Goal: Information Seeking & Learning: Learn about a topic

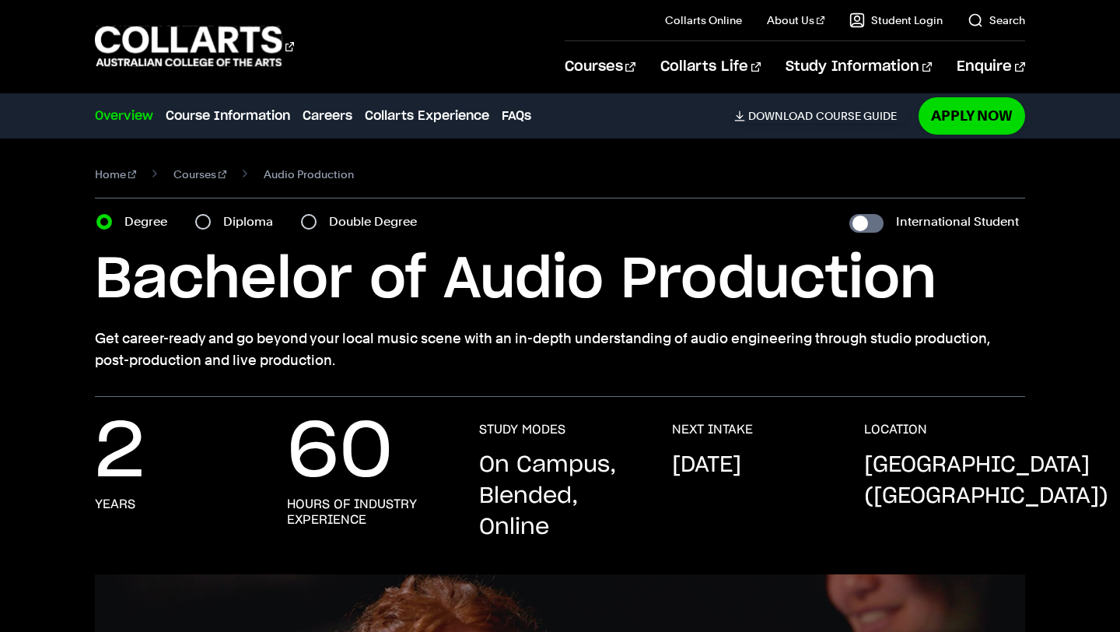
click at [248, 219] on label "Diploma" at bounding box center [252, 222] width 59 height 22
click at [211, 219] on input "Diploma" at bounding box center [203, 222] width 16 height 16
radio input "true"
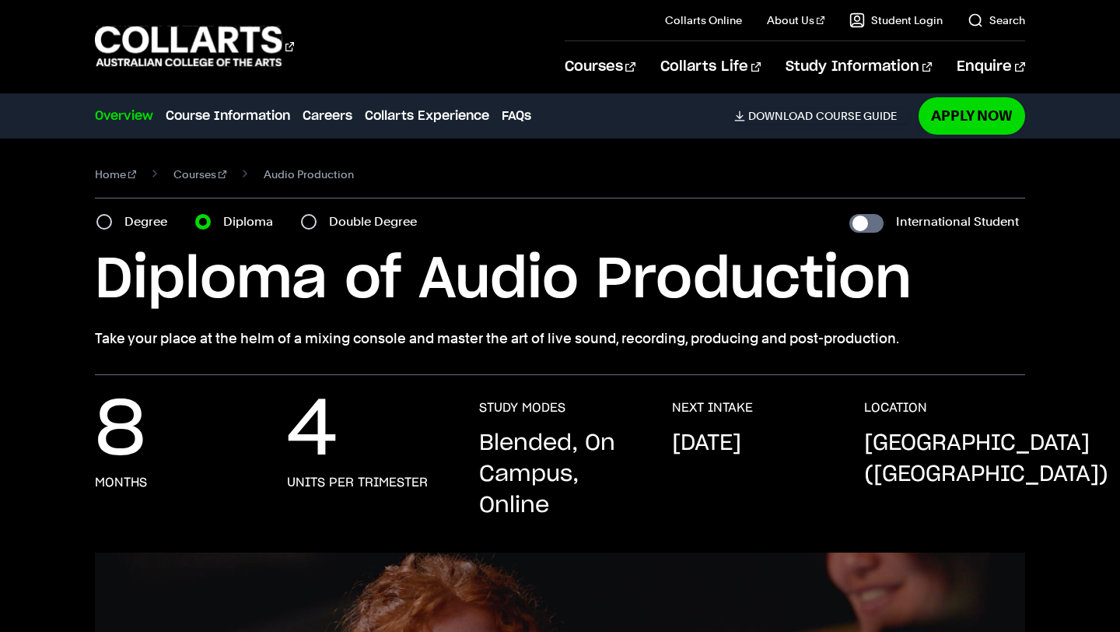
click at [338, 219] on label "Double Degree" at bounding box center [377, 222] width 97 height 22
click at [317, 219] on input "Double Degree" at bounding box center [309, 222] width 16 height 16
radio input "true"
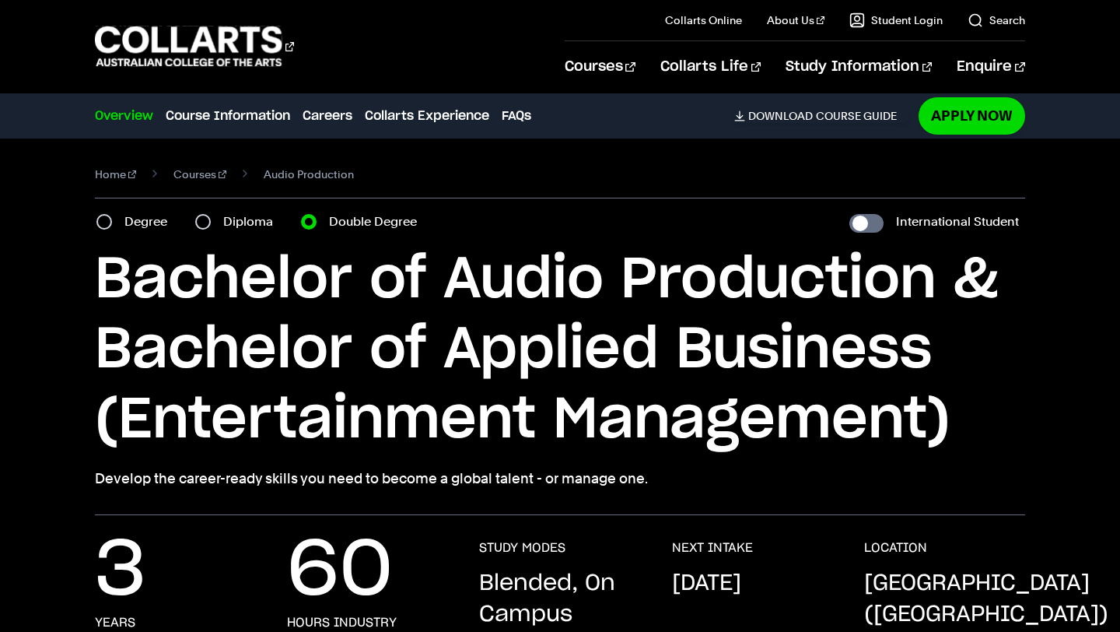
click at [249, 222] on label "Diploma" at bounding box center [252, 222] width 59 height 22
click at [211, 222] on input "Diploma" at bounding box center [203, 222] width 16 height 16
radio input "true"
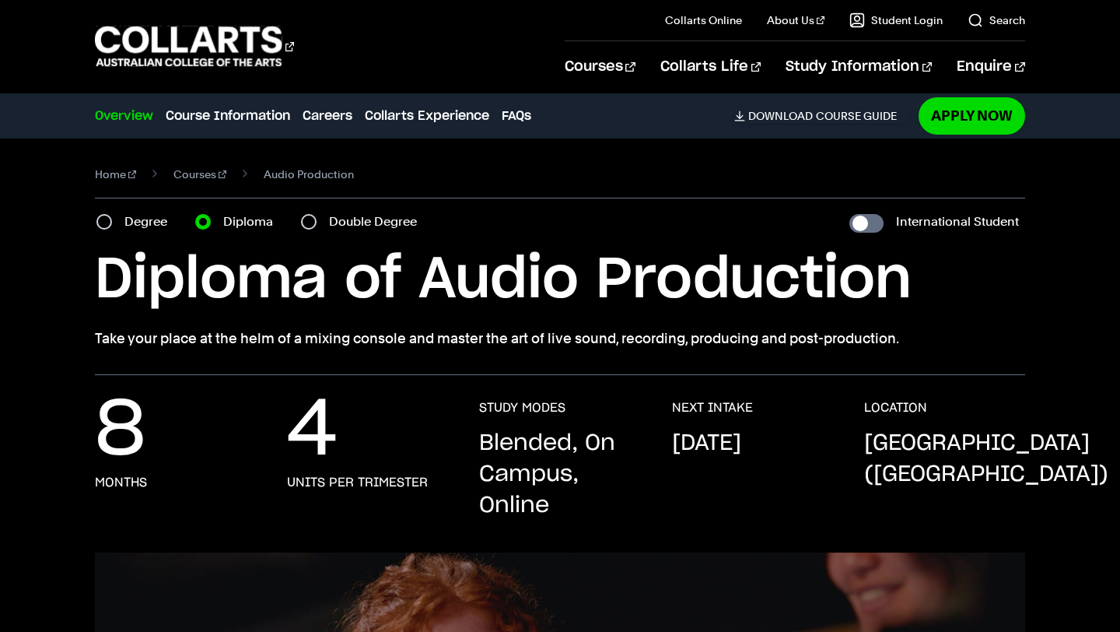
click at [359, 218] on label "Double Degree" at bounding box center [377, 222] width 97 height 22
click at [317, 218] on input "Double Degree" at bounding box center [309, 222] width 16 height 16
radio input "true"
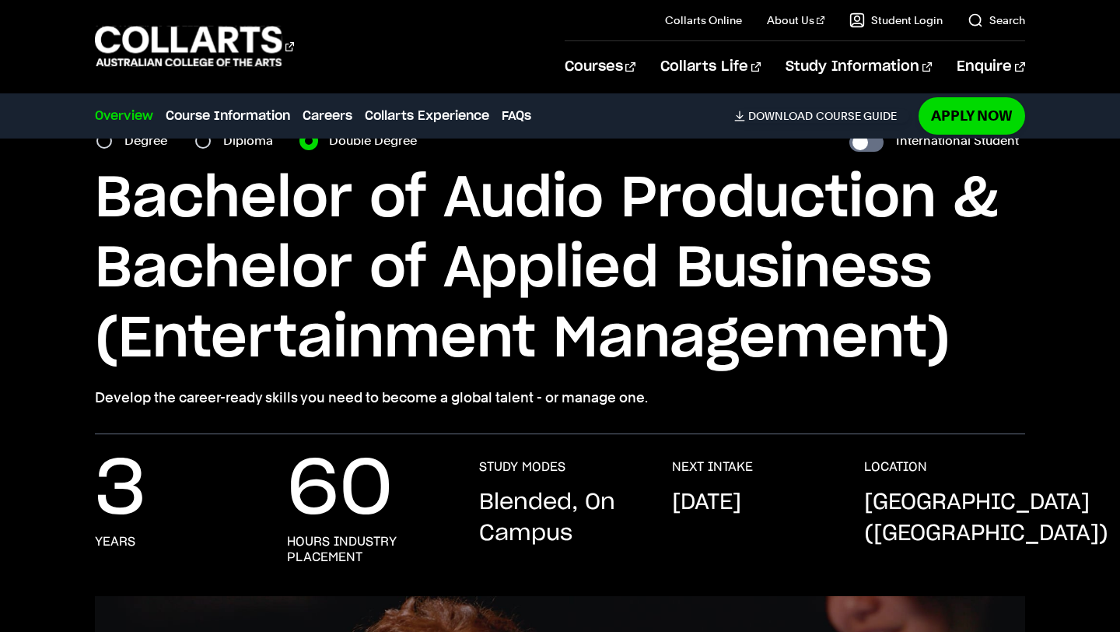
scroll to position [58, 0]
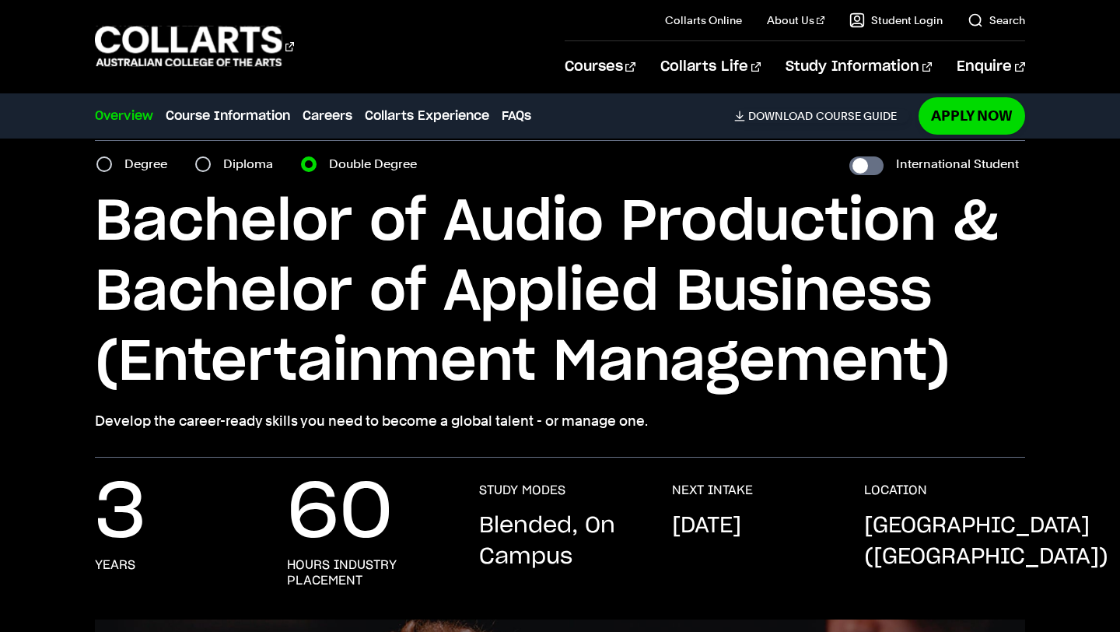
click at [142, 166] on label "Degree" at bounding box center [150, 164] width 52 height 22
click at [112, 166] on input "Degree" at bounding box center [104, 164] width 16 height 16
radio input "true"
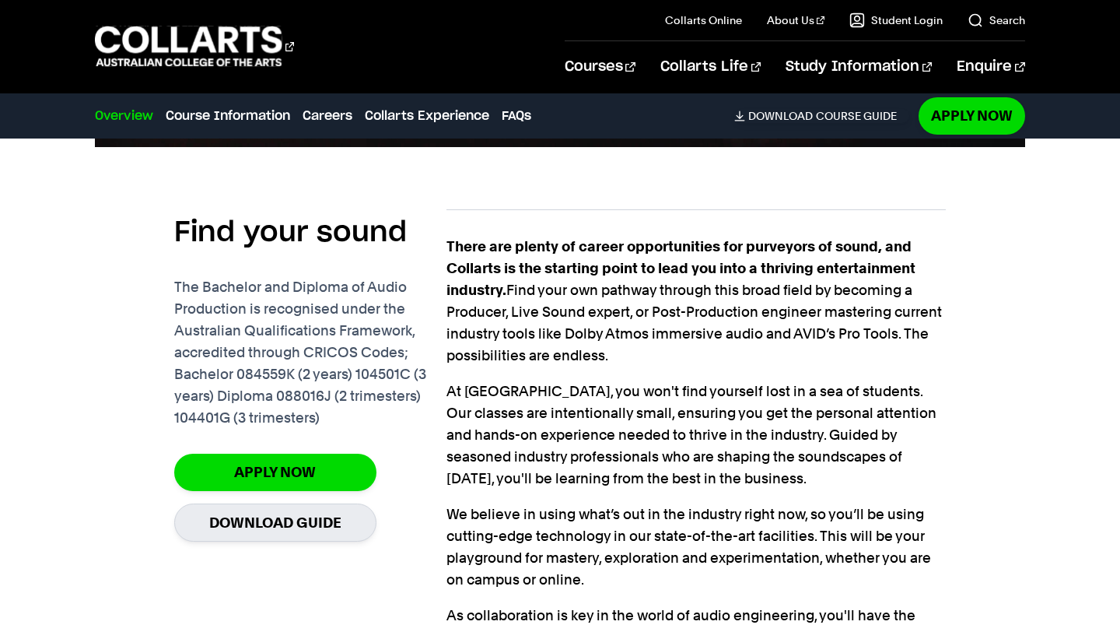
scroll to position [978, 0]
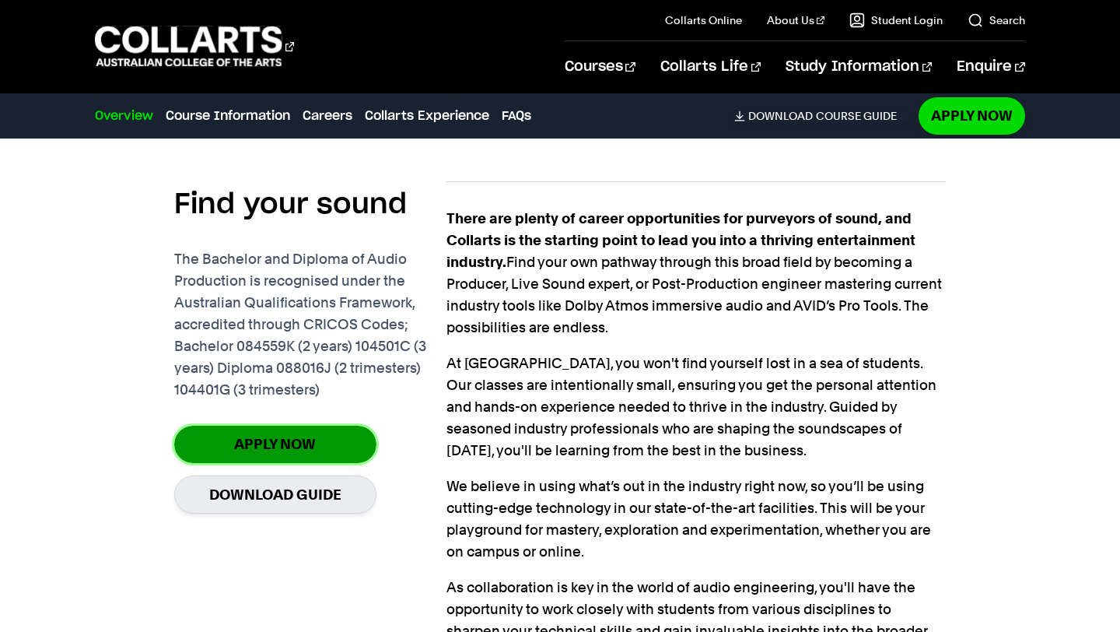
click at [345, 443] on link "Apply Now" at bounding box center [275, 443] width 202 height 37
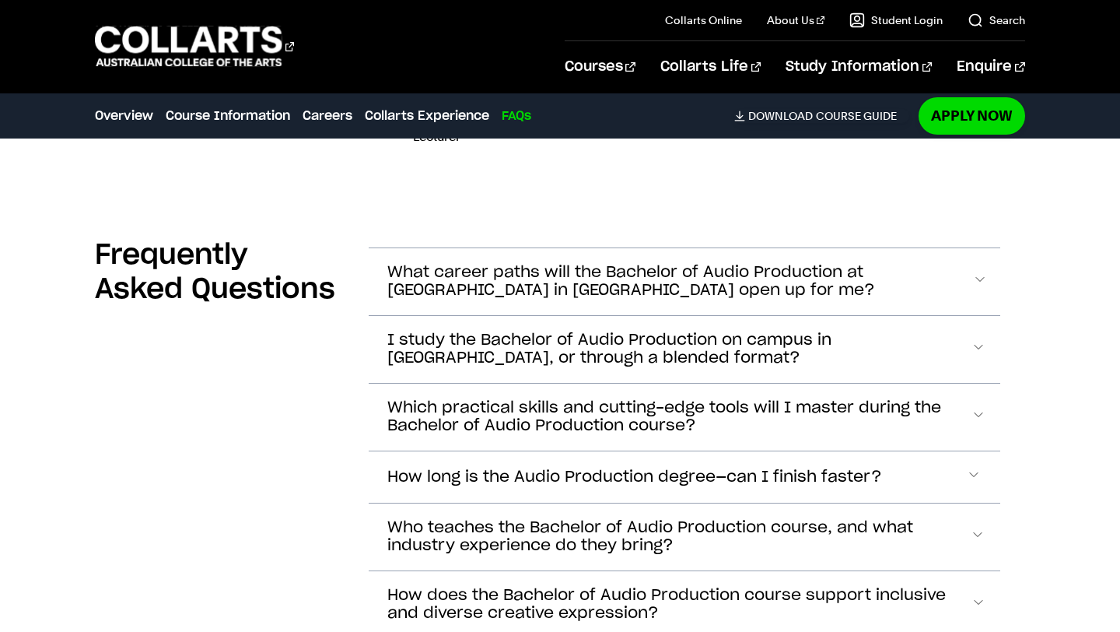
scroll to position [4777, 0]
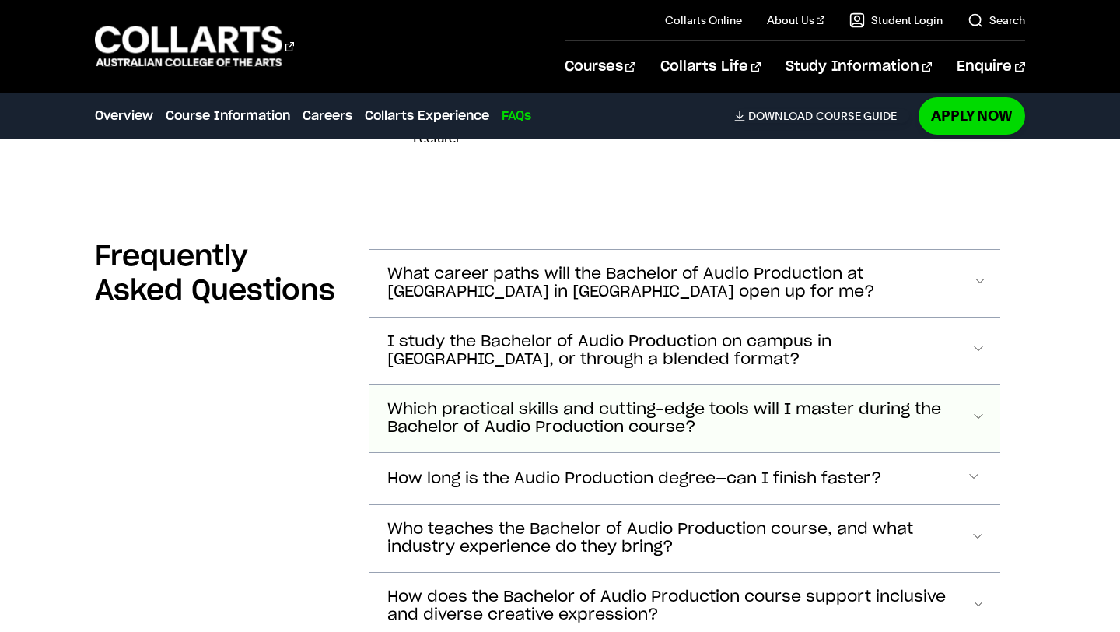
click at [425, 385] on button "Which practical skills and cutting-edge tools will I master during the Bachelor…" at bounding box center [685, 418] width 632 height 67
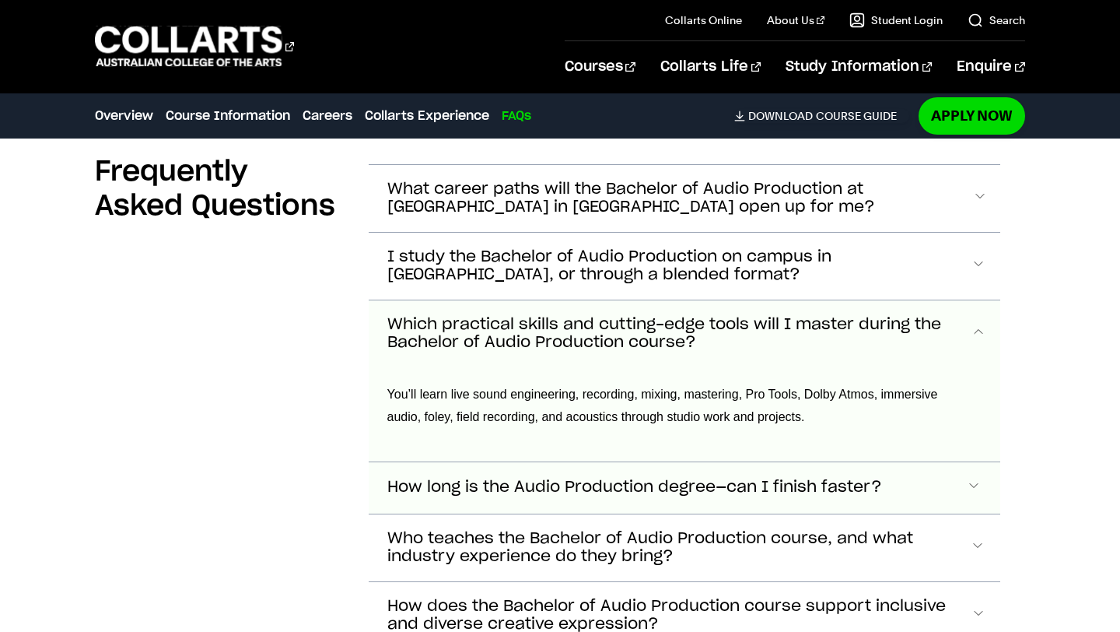
scroll to position [4861, 0]
click at [460, 317] on span "Which practical skills and cutting-edge tools will I master during the Bachelor…" at bounding box center [679, 335] width 584 height 36
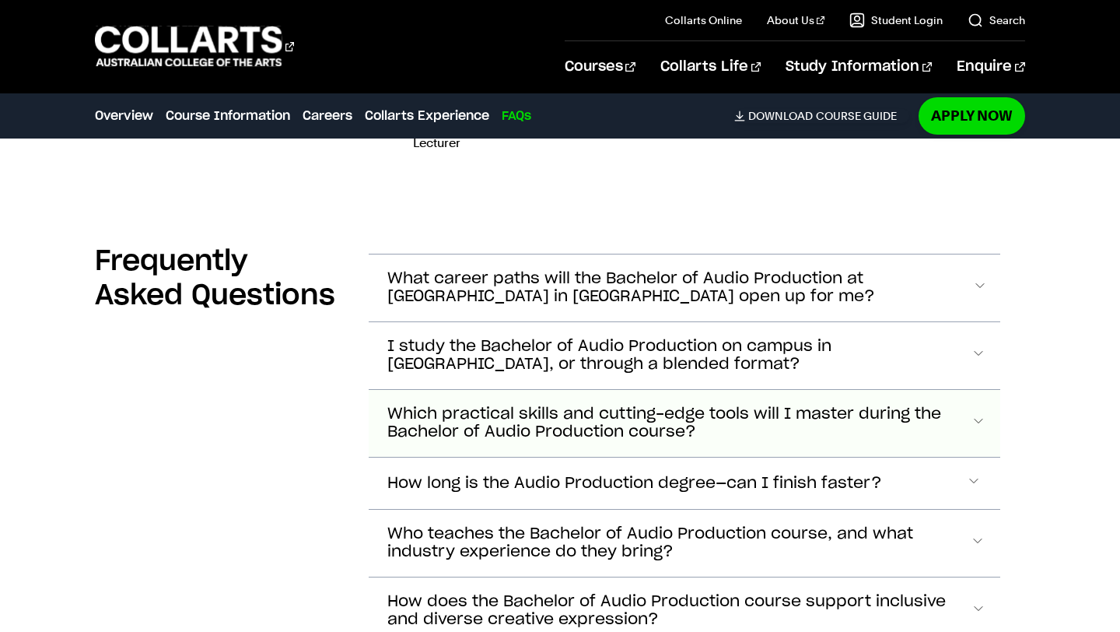
scroll to position [4766, 0]
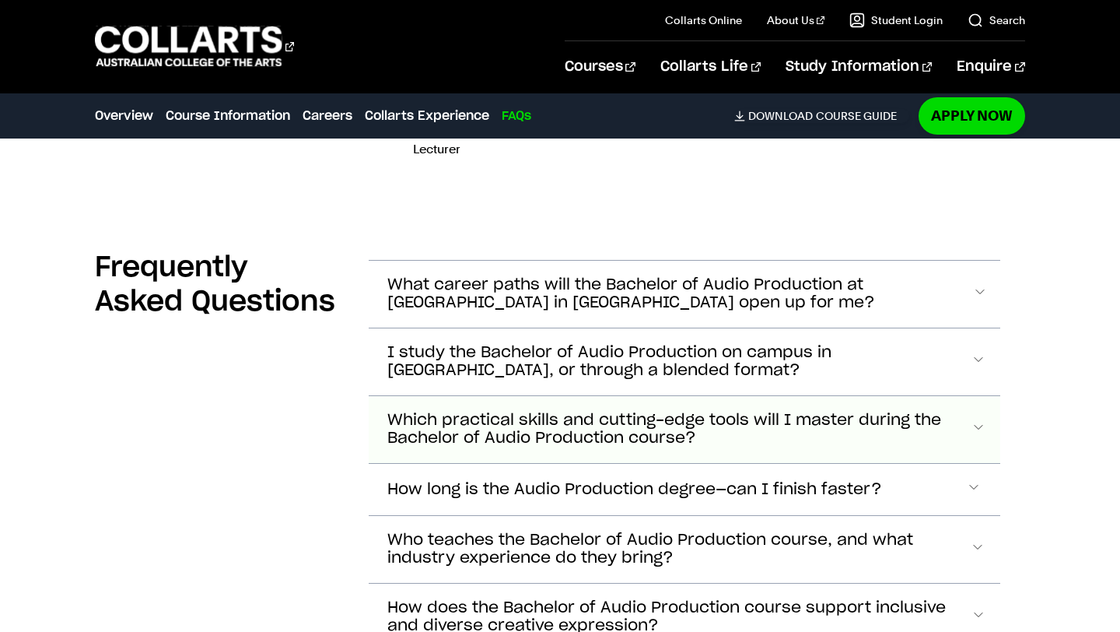
click at [463, 328] on button "I study the Bachelor of Audio Production on campus in [GEOGRAPHIC_DATA], or thr…" at bounding box center [685, 361] width 632 height 67
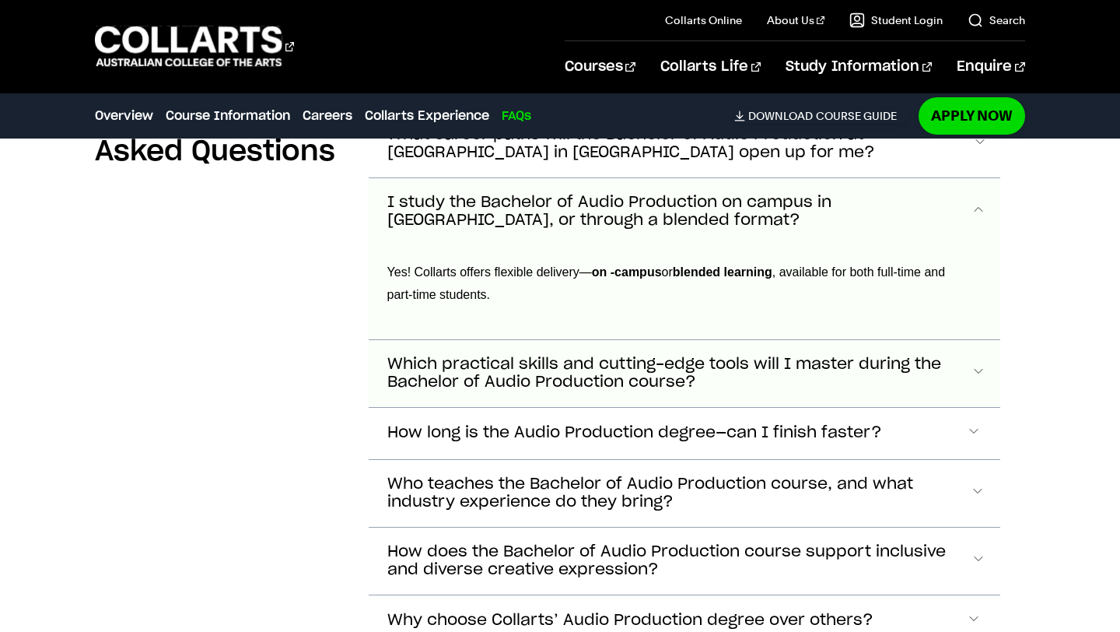
scroll to position [4930, 0]
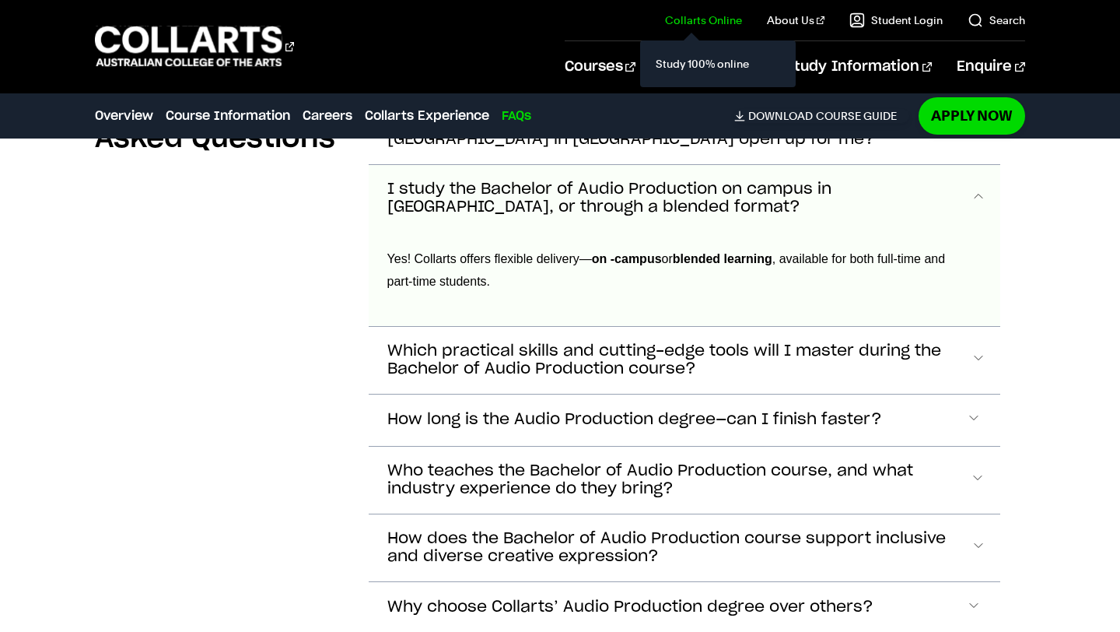
click at [728, 17] on link "Collarts Online" at bounding box center [703, 20] width 77 height 16
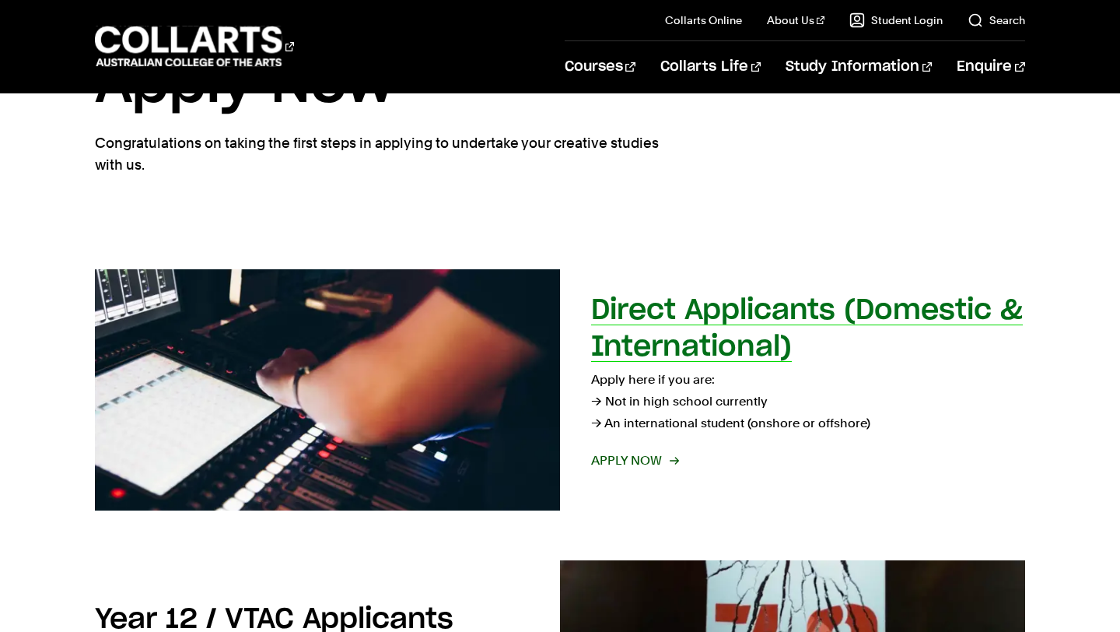
scroll to position [103, 0]
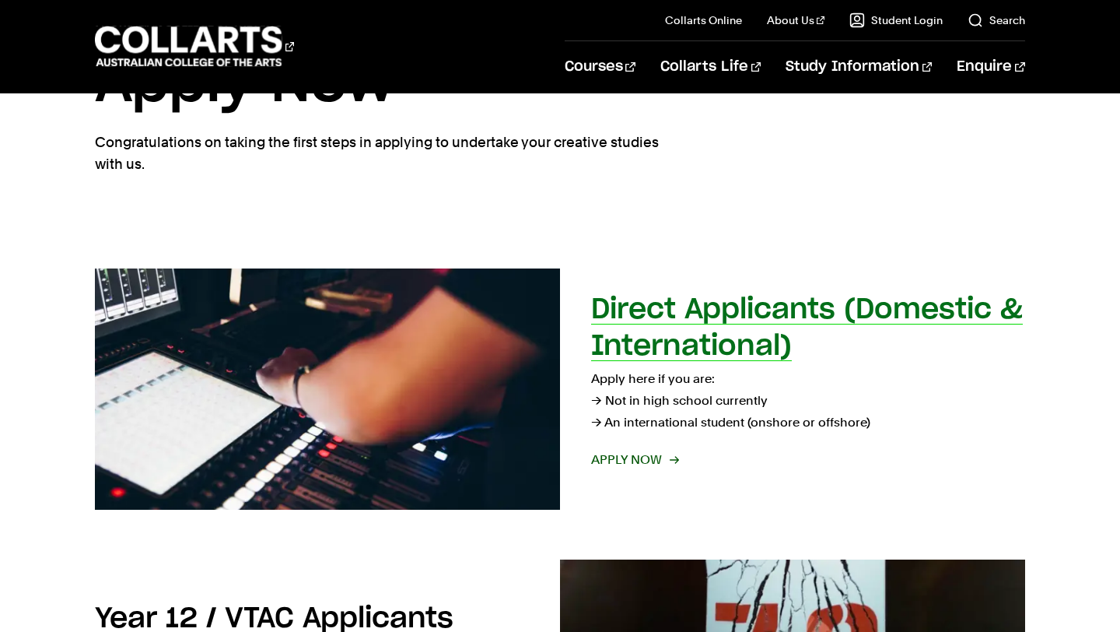
click at [653, 463] on span "Apply now" at bounding box center [634, 460] width 86 height 22
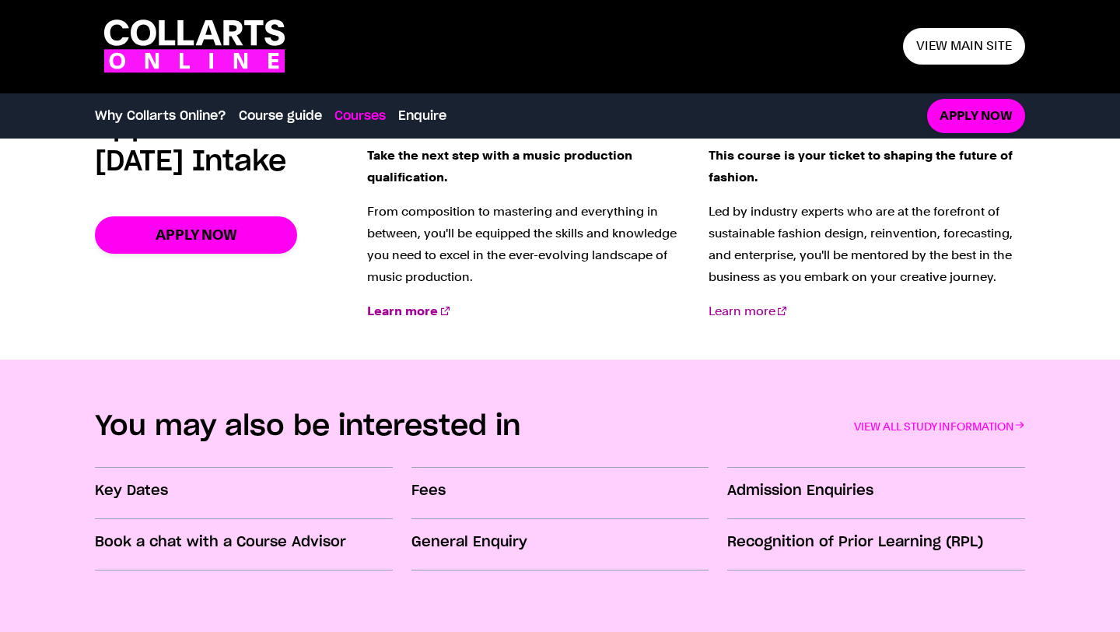
scroll to position [1962, 0]
